Goal: Task Accomplishment & Management: Manage account settings

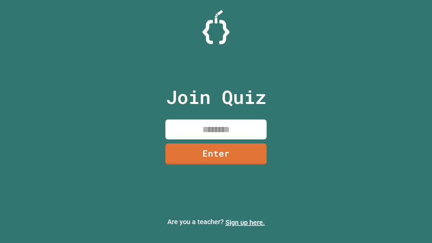
click at [245, 222] on link "Sign up here." at bounding box center [244, 222] width 39 height 8
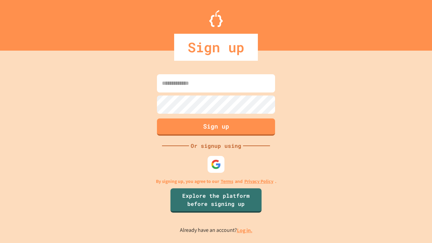
click at [245, 230] on link "Log in." at bounding box center [245, 230] width 16 height 7
